Goal: Task Accomplishment & Management: Use online tool/utility

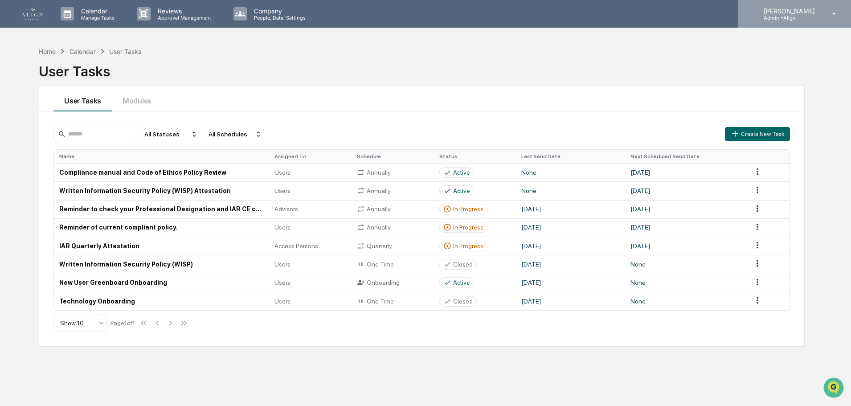
click at [803, 5] on div "[PERSON_NAME] Admin • Align" at bounding box center [794, 14] width 113 height 28
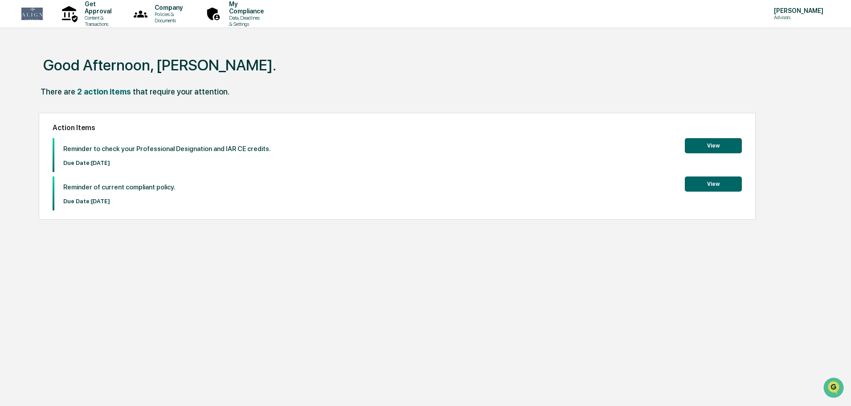
click at [730, 151] on button "View" at bounding box center [713, 145] width 57 height 15
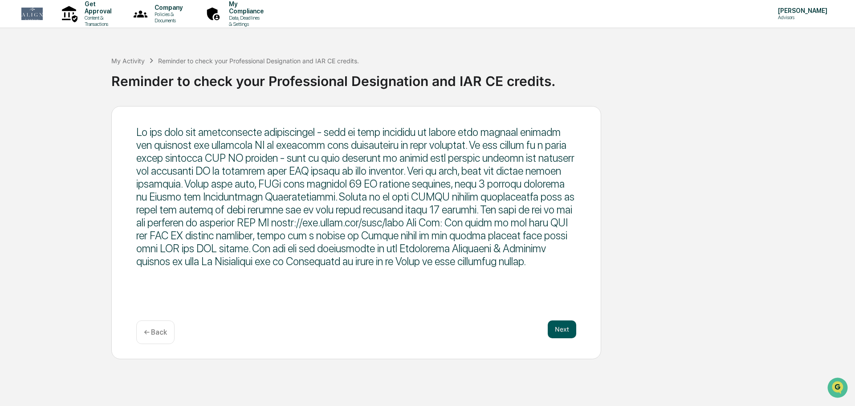
click at [554, 330] on button "Next" at bounding box center [562, 329] width 29 height 18
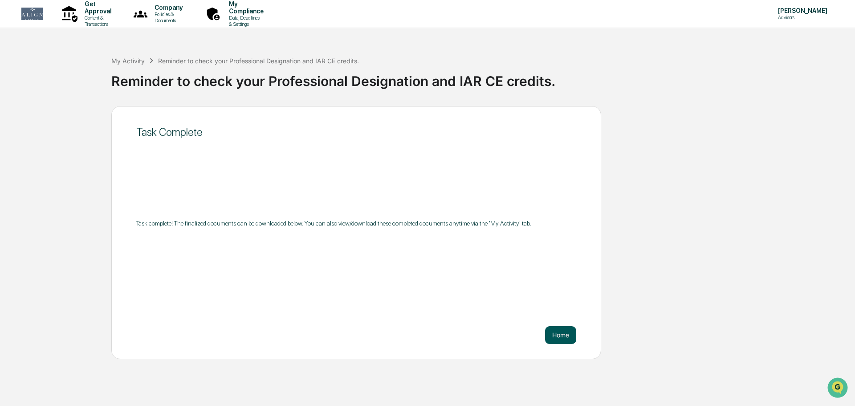
click at [567, 330] on button "Home" at bounding box center [560, 335] width 31 height 18
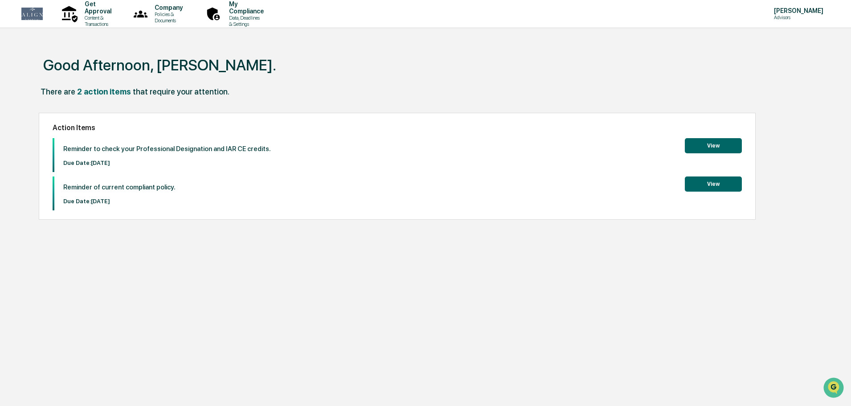
click at [731, 148] on button "View" at bounding box center [713, 145] width 57 height 15
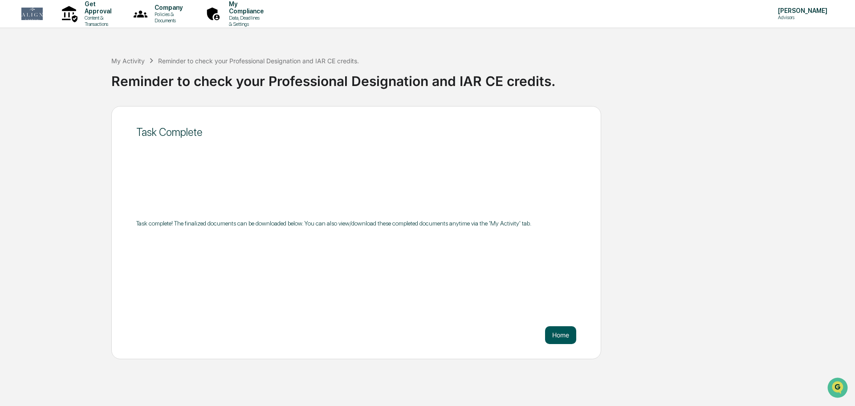
click at [563, 337] on button "Home" at bounding box center [560, 335] width 31 height 18
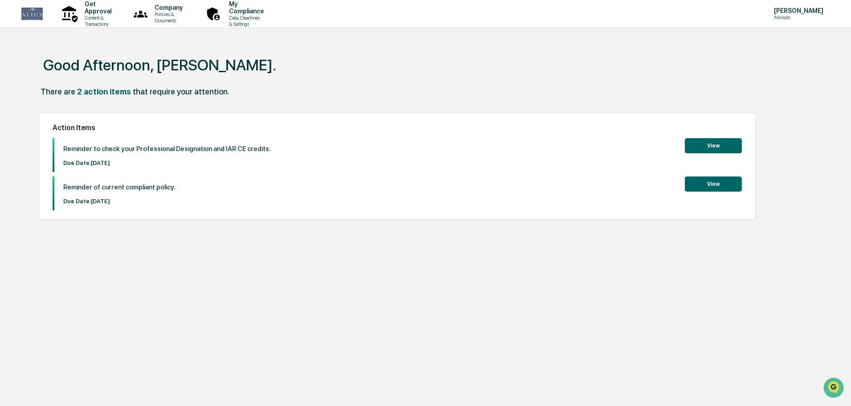
click at [687, 189] on button "View" at bounding box center [713, 183] width 57 height 15
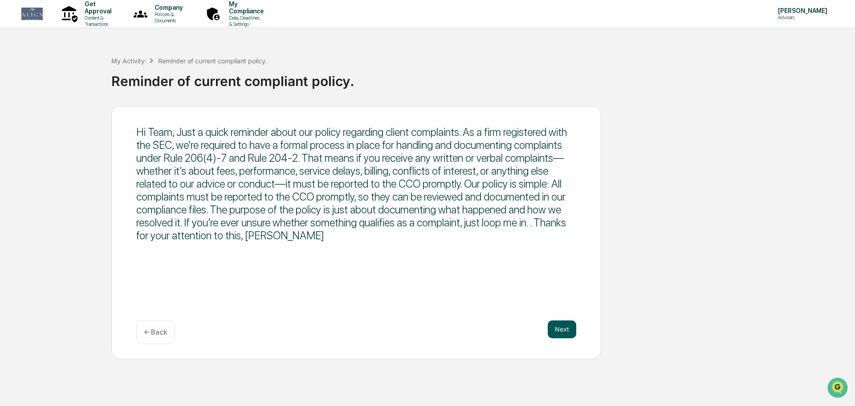
click at [559, 325] on button "Next" at bounding box center [562, 329] width 29 height 18
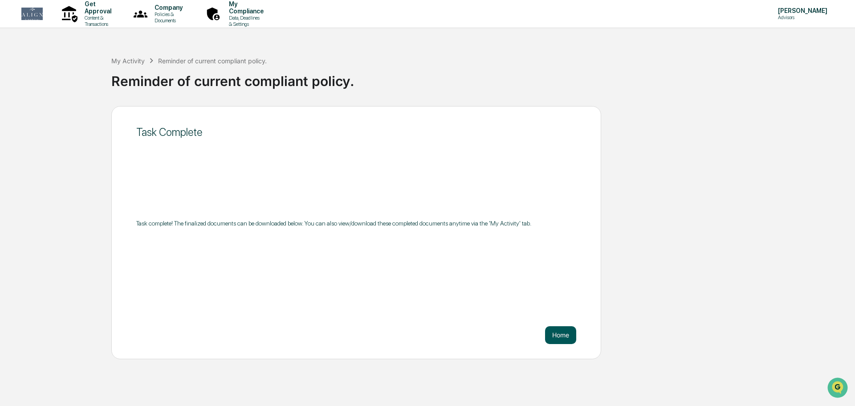
click at [561, 330] on button "Home" at bounding box center [560, 335] width 31 height 18
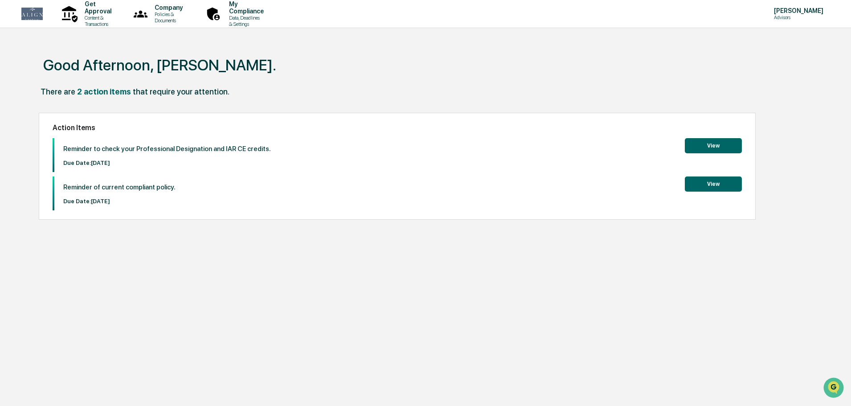
click at [717, 147] on button "View" at bounding box center [713, 145] width 57 height 15
